Goal: Task Accomplishment & Management: Use online tool/utility

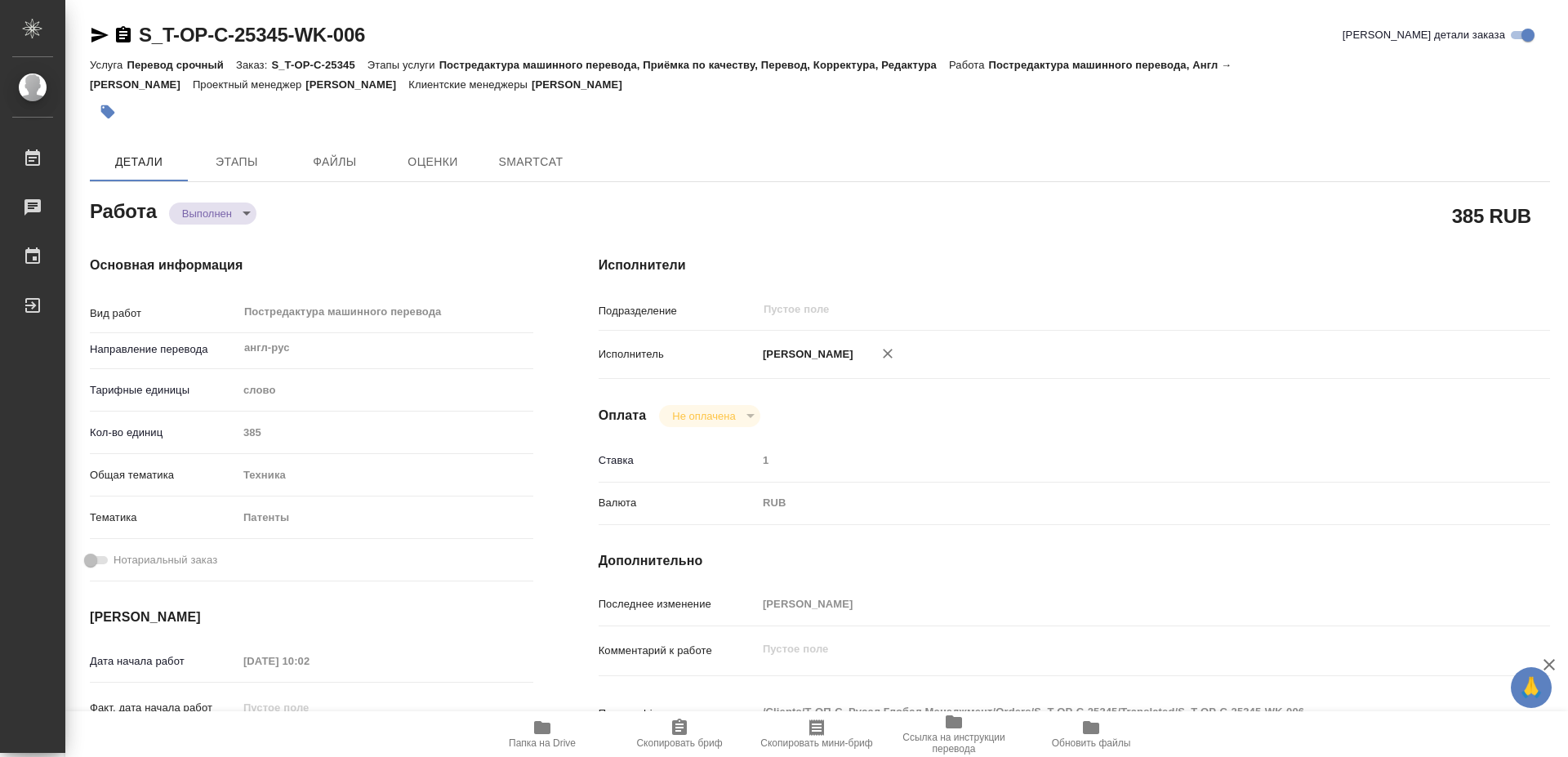
type textarea "x"
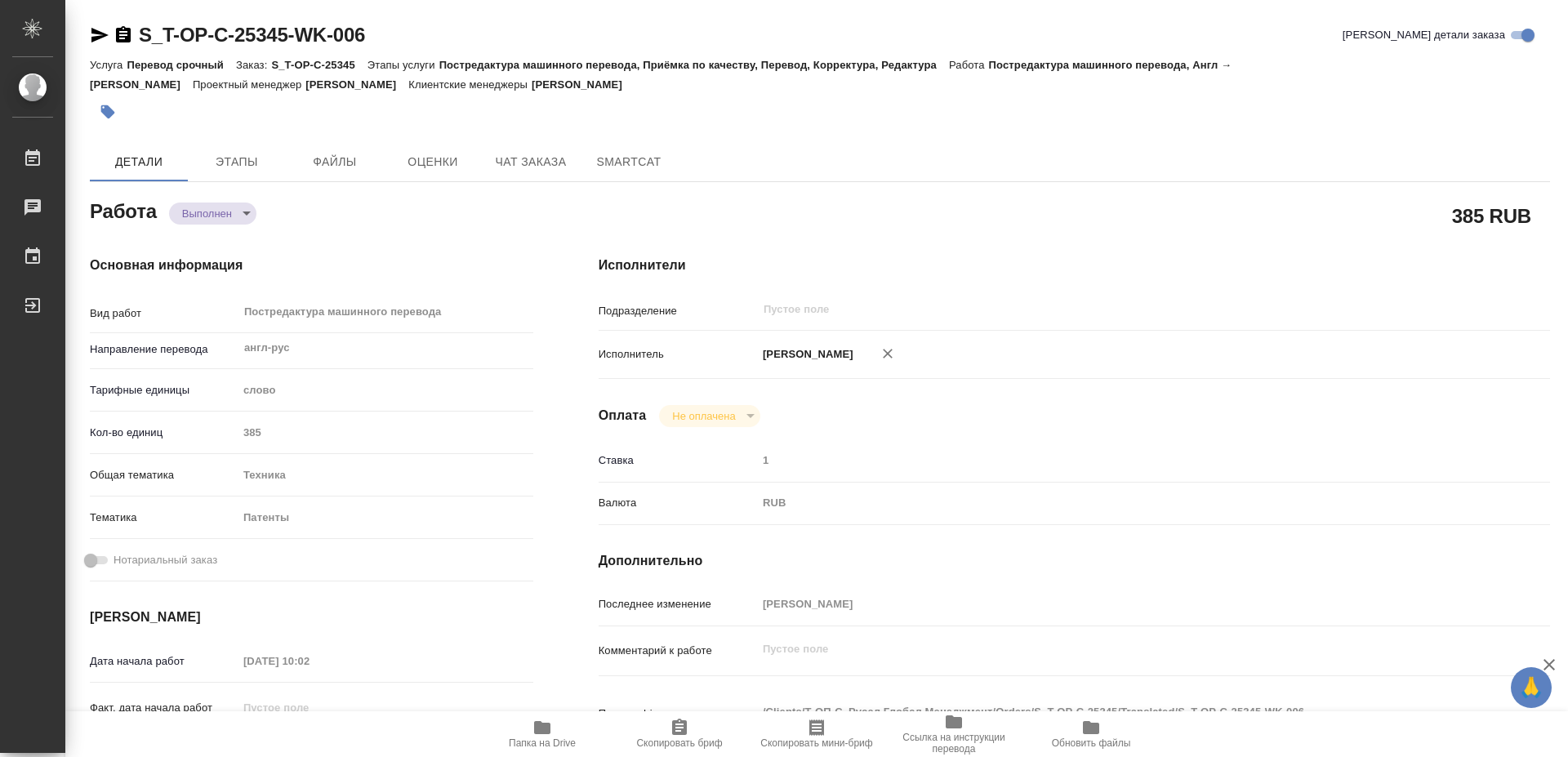
type textarea "x"
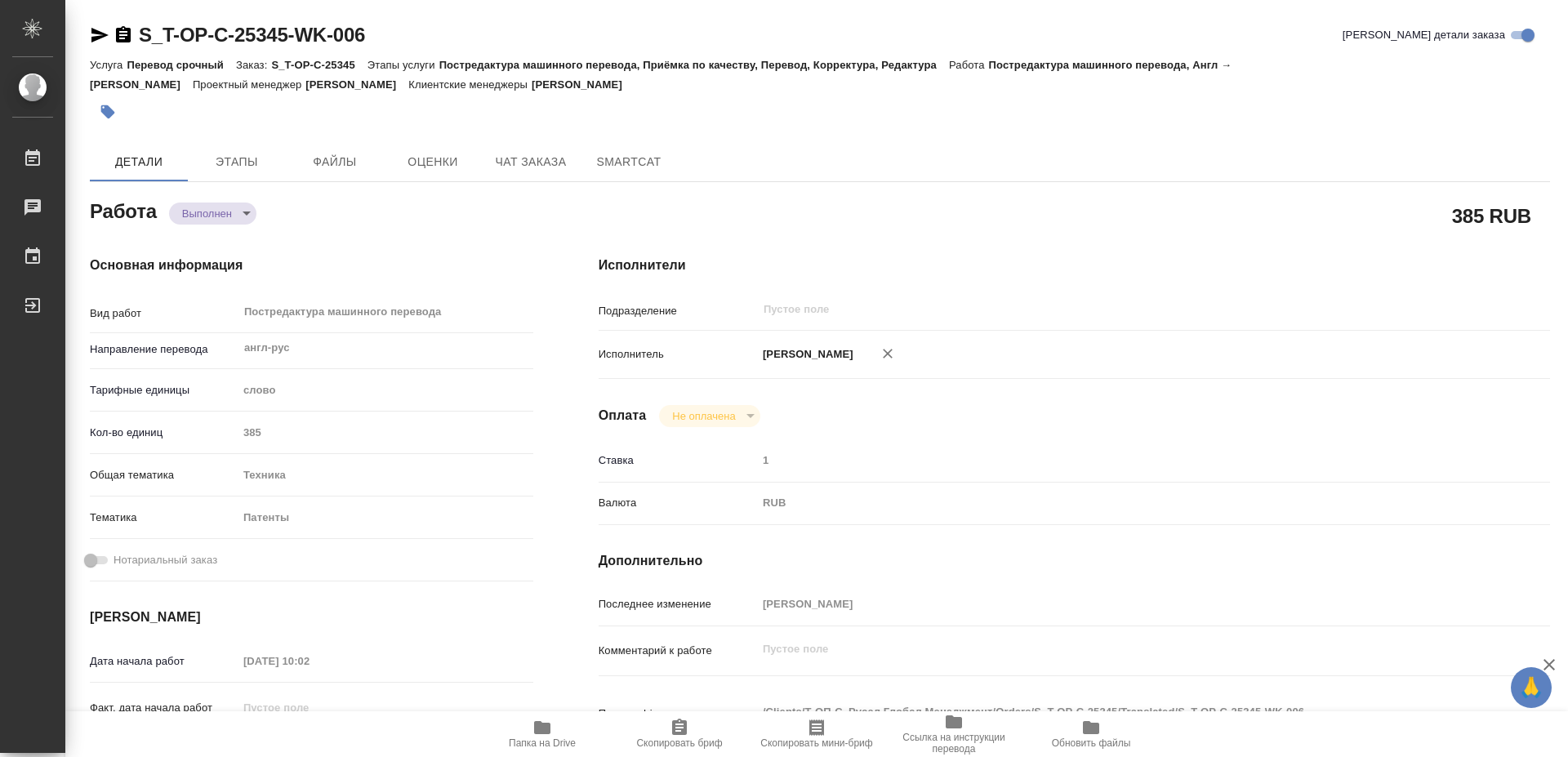
type textarea "x"
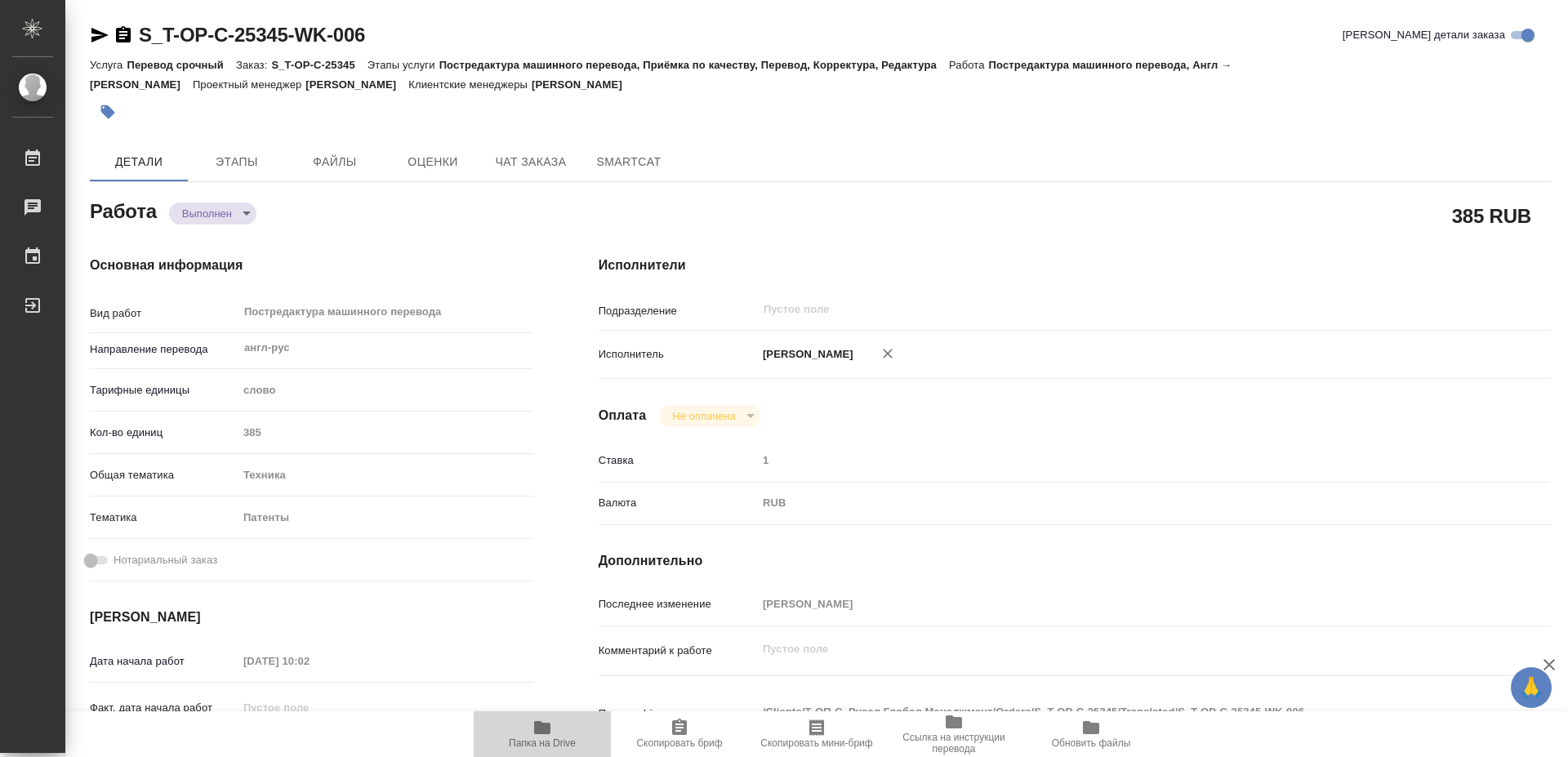
click at [540, 732] on icon "button" at bounding box center [543, 728] width 16 height 13
